Goal: Task Accomplishment & Management: Manage account settings

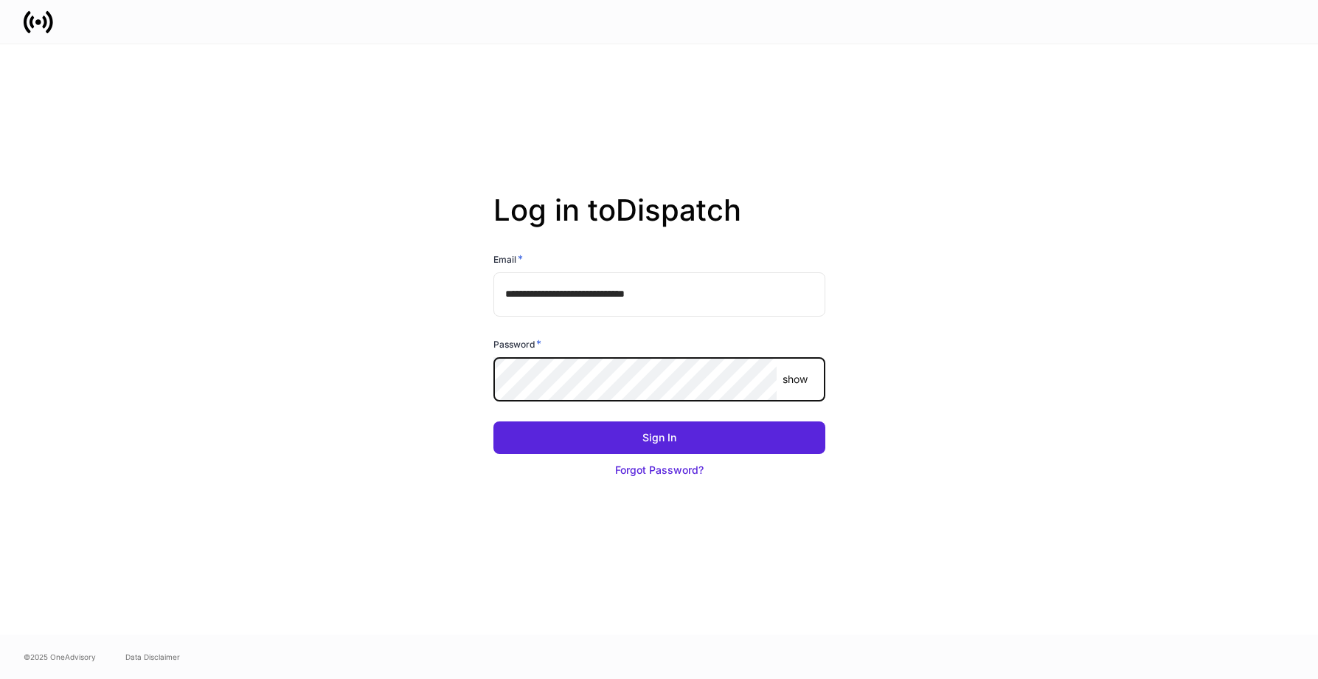
click at [493, 421] on button "Sign In" at bounding box center [659, 437] width 332 height 32
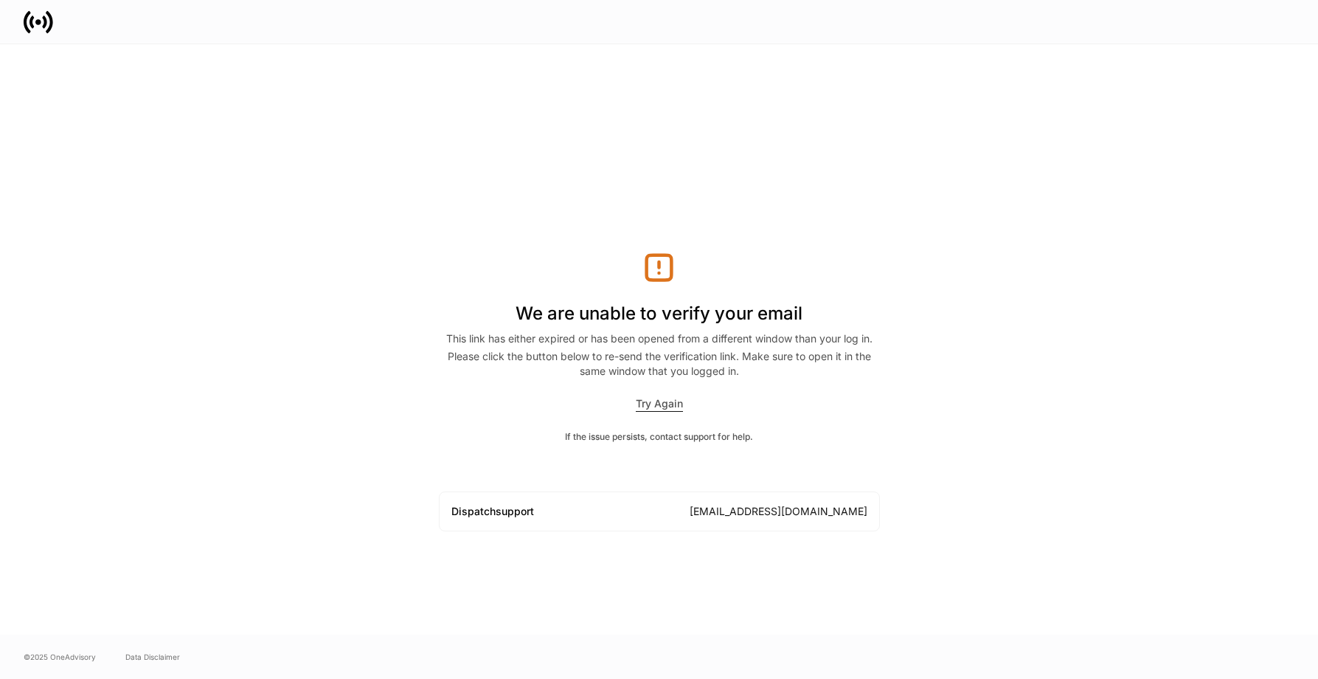
click at [644, 395] on div "We are unable to verify your email This link has either expired or has been ope…" at bounding box center [659, 391] width 441 height 280
click at [644, 400] on div "Try Again" at bounding box center [659, 403] width 47 height 15
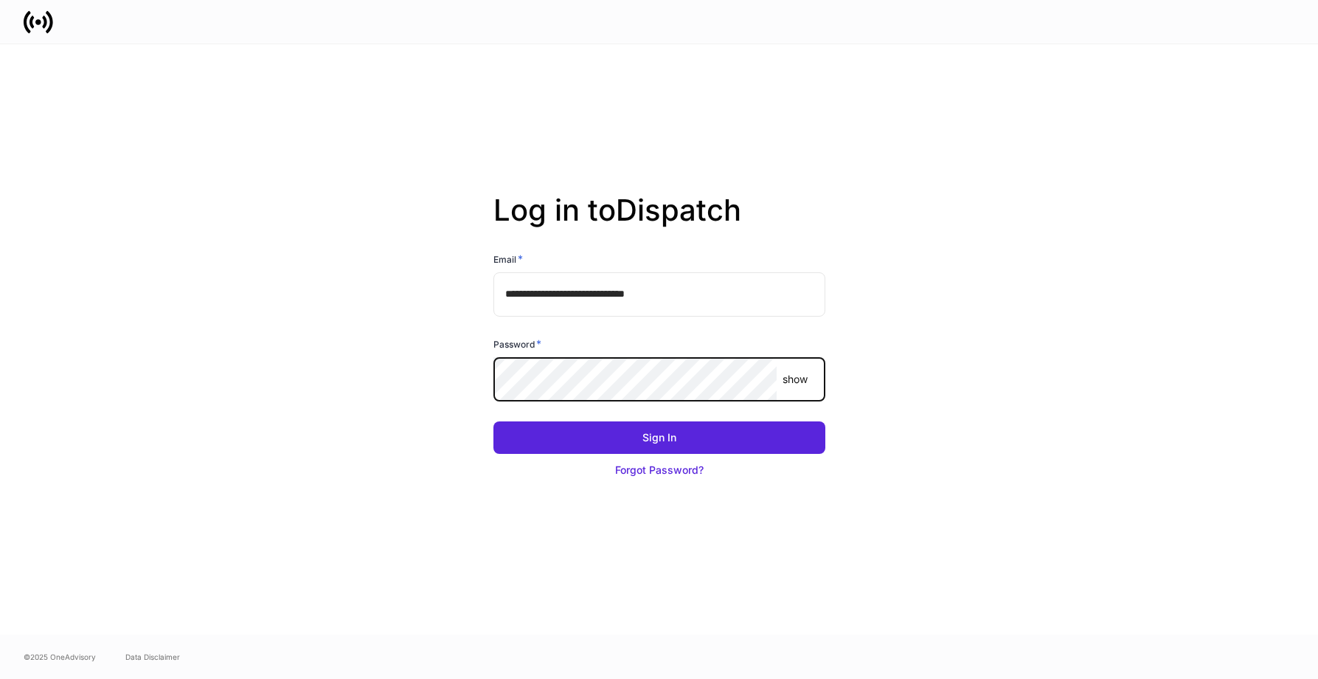
click at [493, 421] on button "Sign In" at bounding box center [659, 437] width 332 height 32
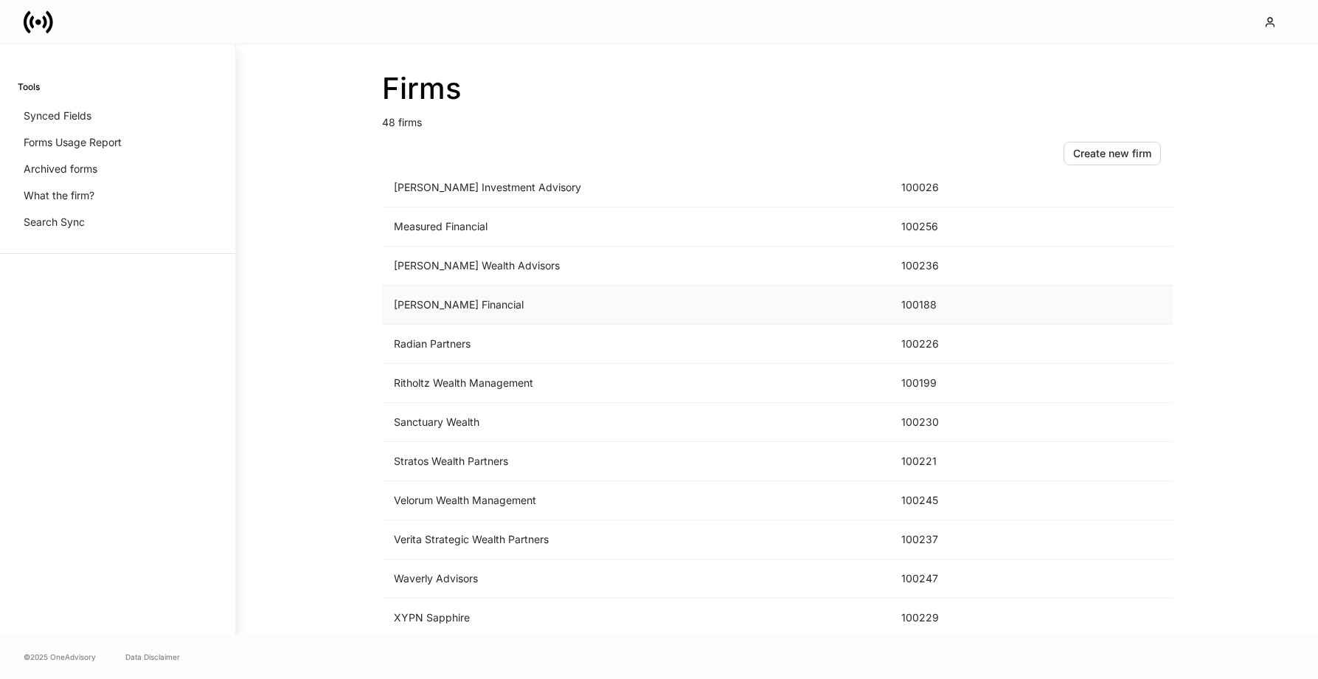
scroll to position [1472, 0]
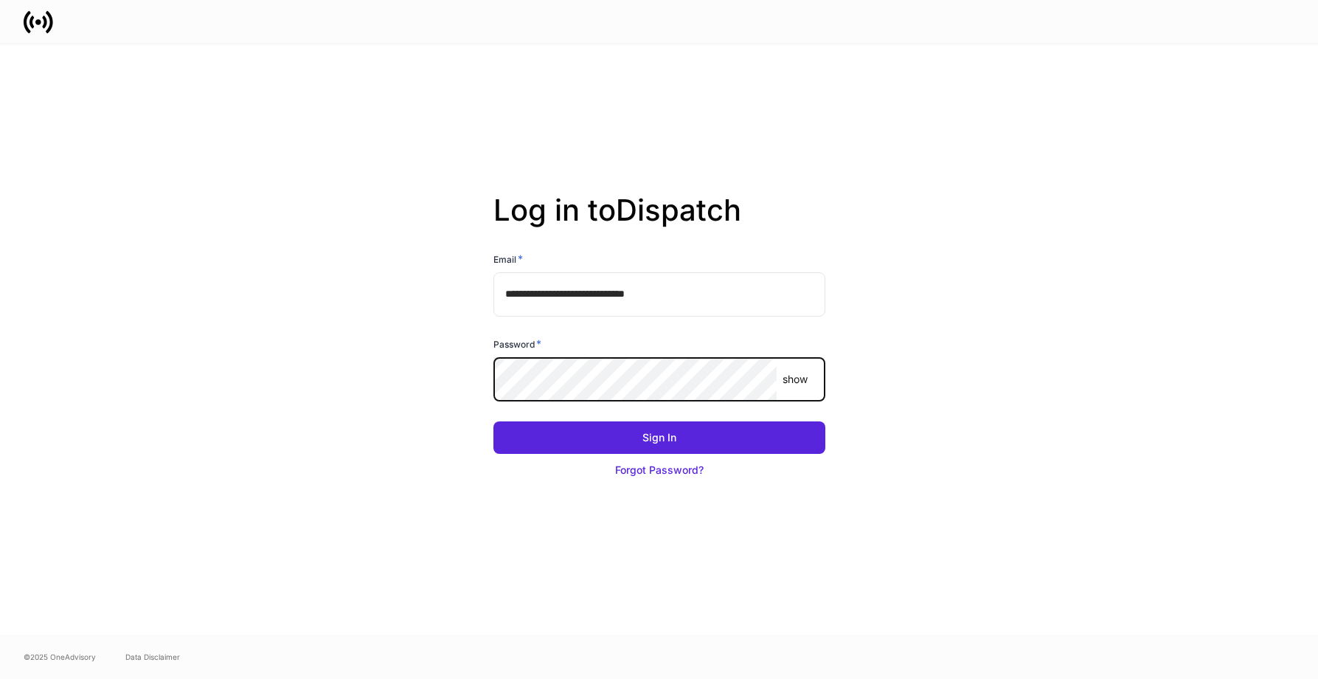
click at [493, 421] on button "Sign In" at bounding box center [659, 437] width 332 height 32
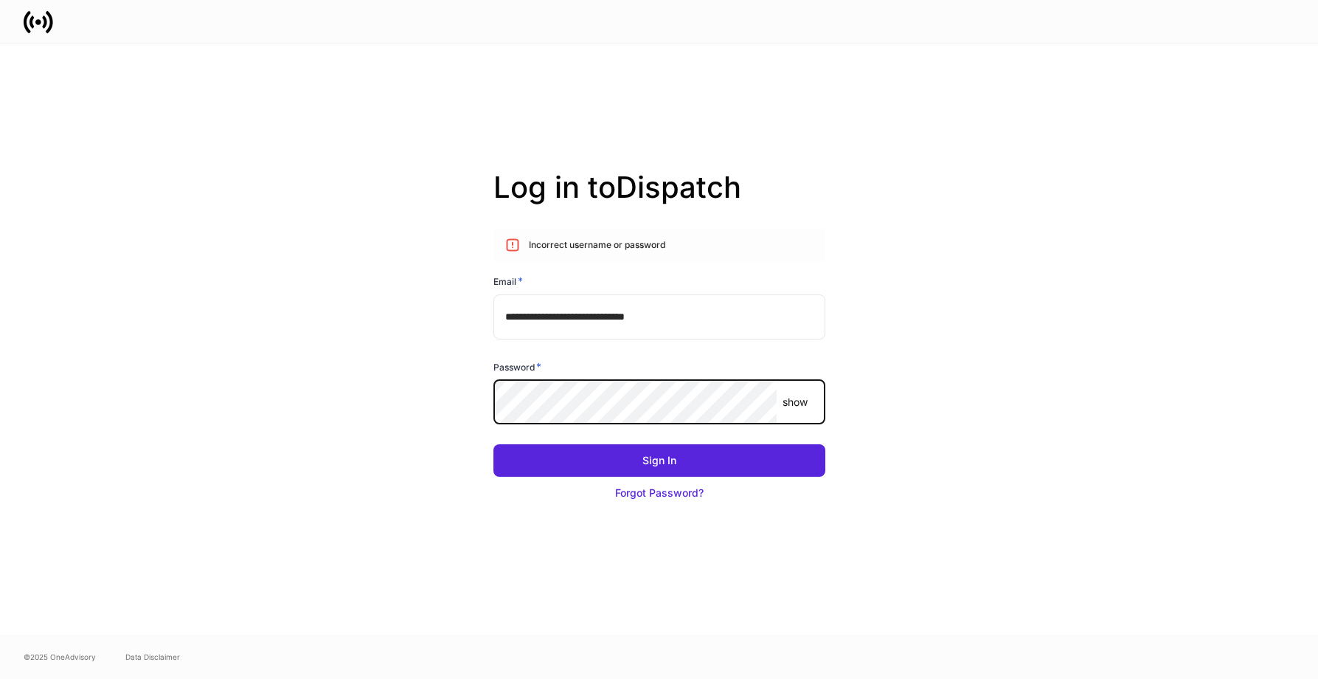
click at [493, 444] on button "Sign In" at bounding box center [659, 460] width 332 height 32
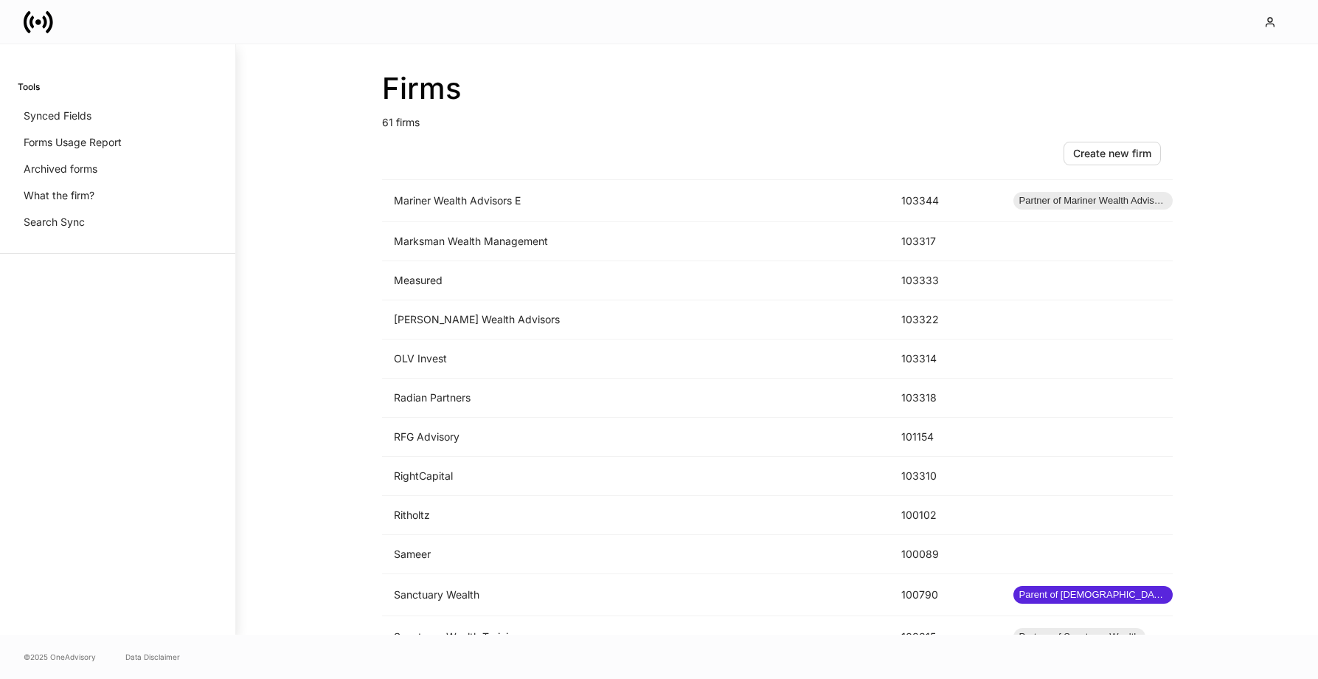
scroll to position [2000, 0]
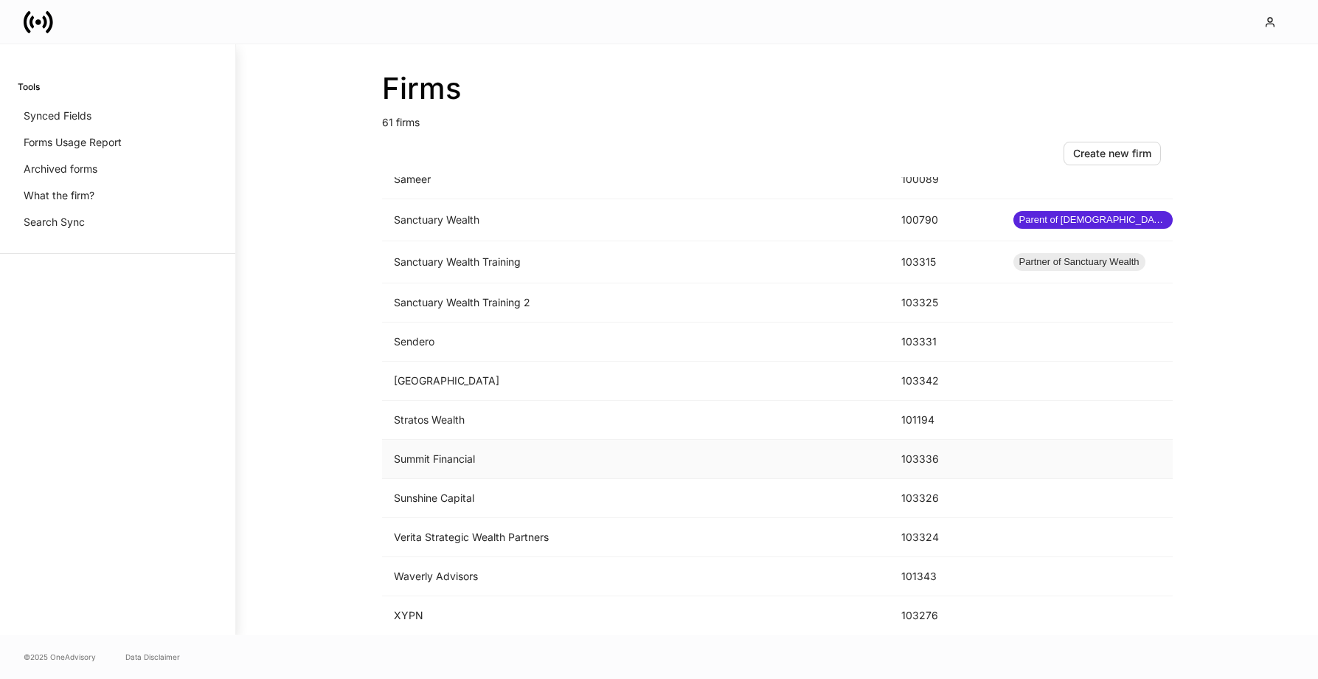
click at [497, 453] on td "Summit Financial" at bounding box center [635, 459] width 507 height 39
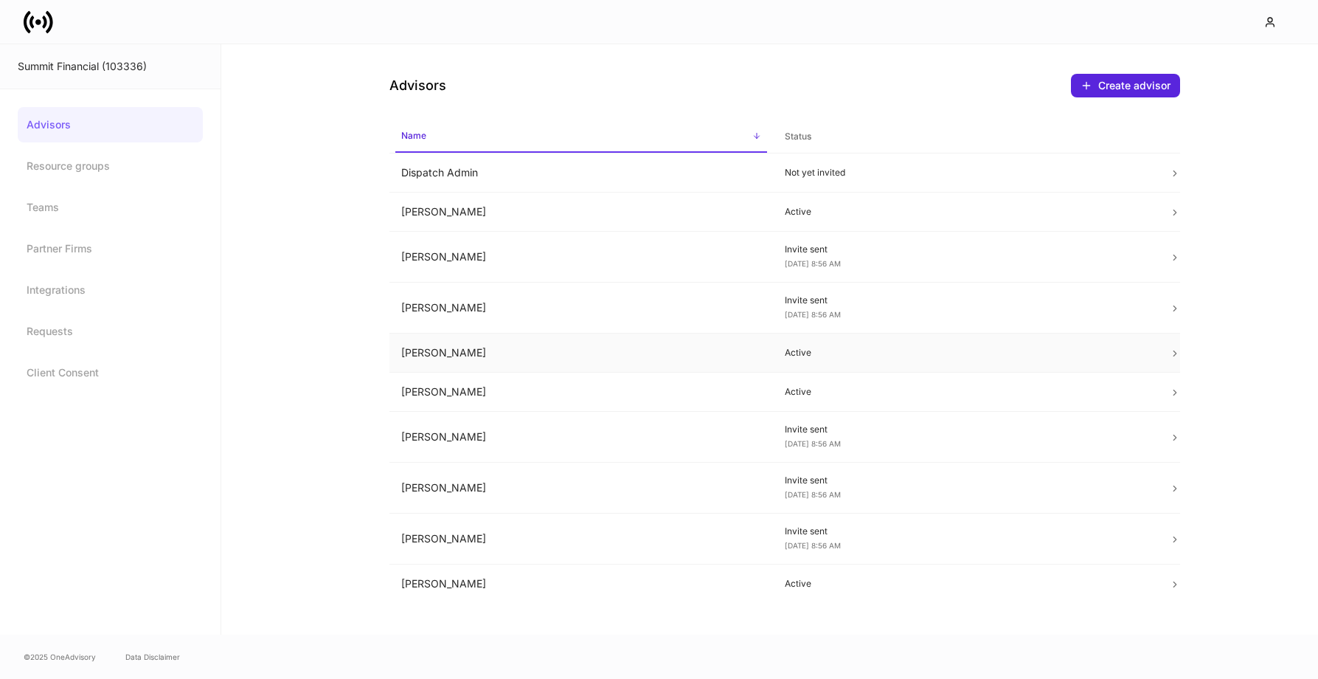
click at [607, 354] on td "[PERSON_NAME]" at bounding box center [581, 352] width 384 height 39
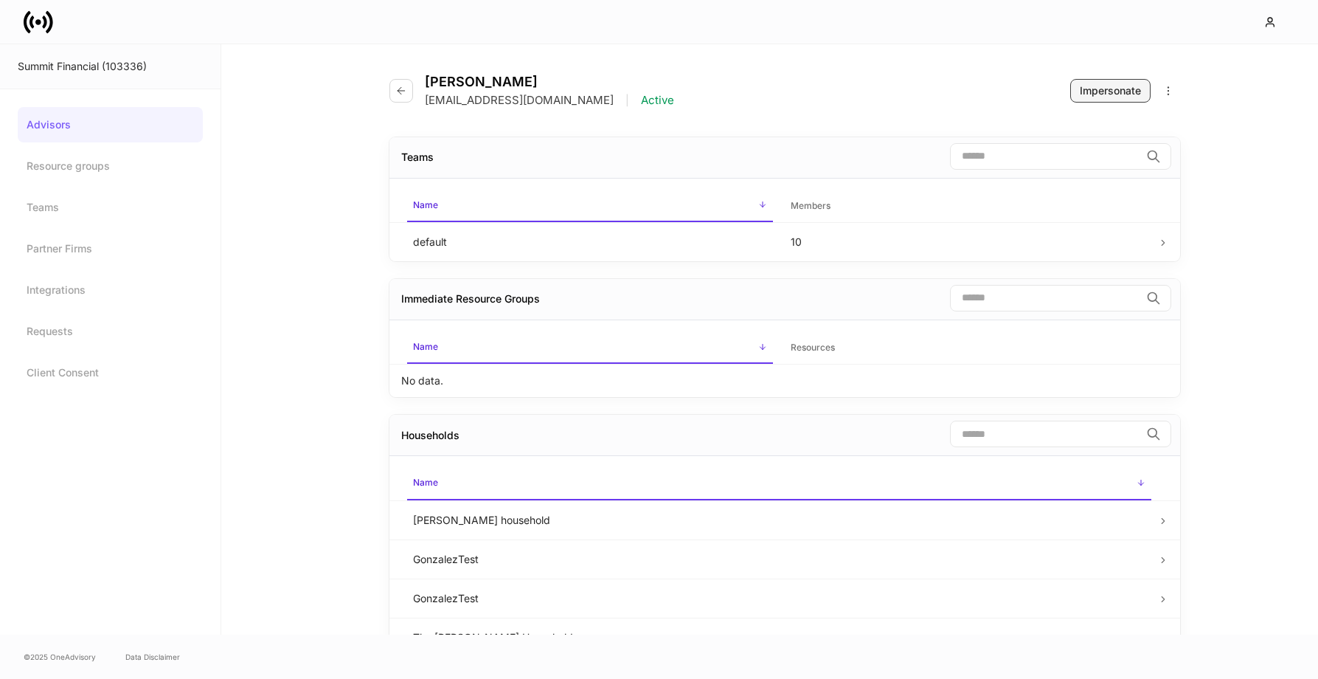
click at [1106, 91] on div "Impersonate" at bounding box center [1110, 90] width 61 height 15
